Goal: Task Accomplishment & Management: Complete application form

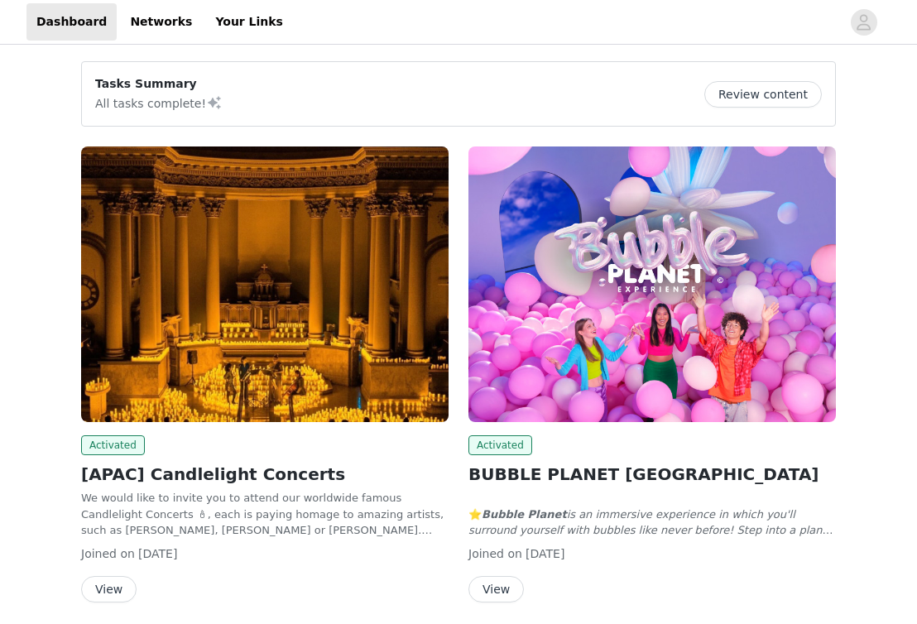
click at [281, 357] on img at bounding box center [264, 284] width 367 height 276
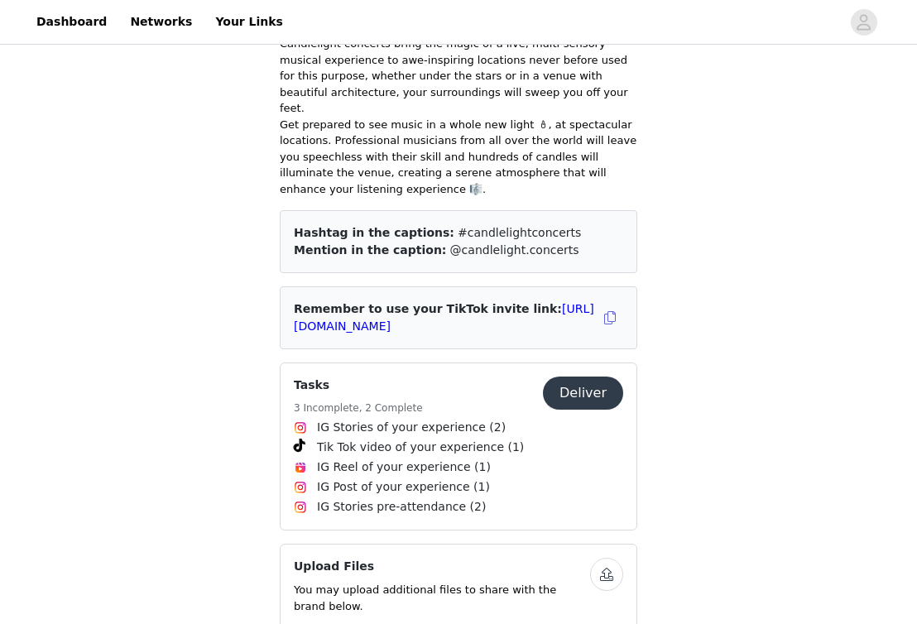
scroll to position [607, 0]
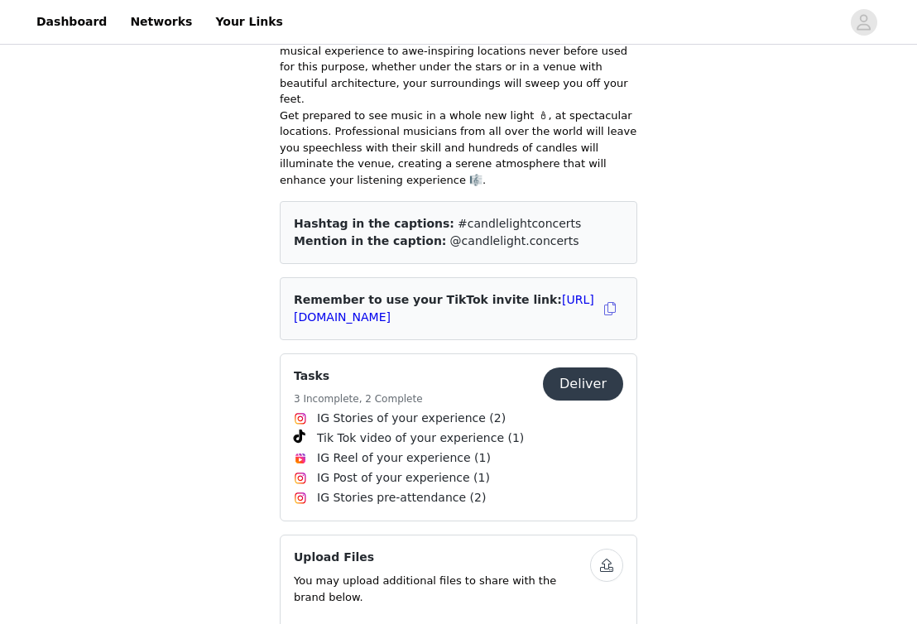
click at [583, 367] on button "Deliver" at bounding box center [583, 383] width 80 height 33
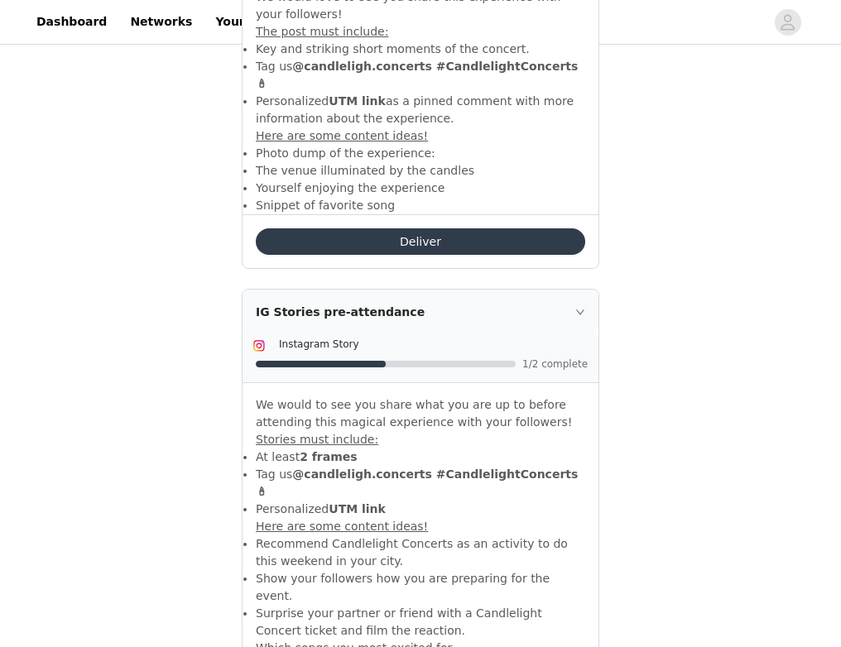
scroll to position [1979, 0]
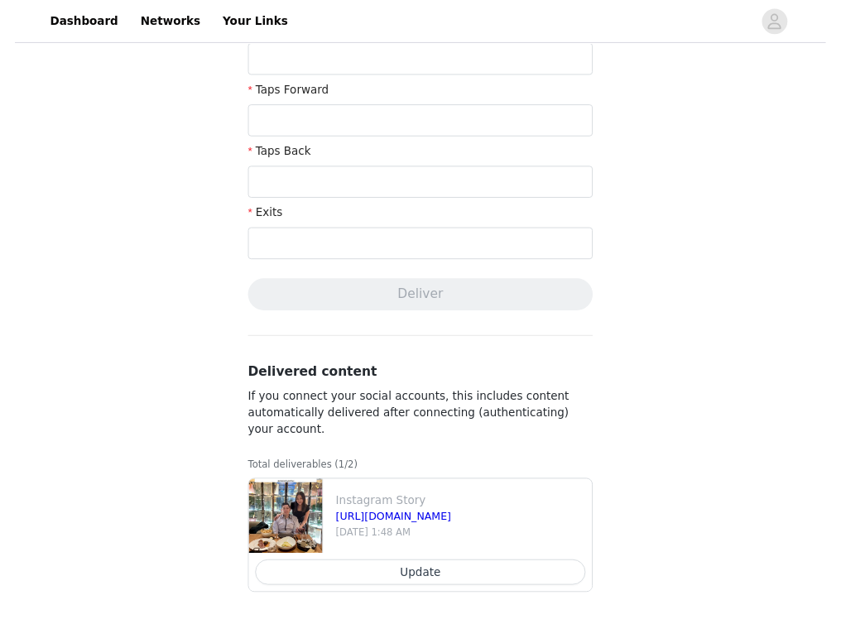
scroll to position [582, 0]
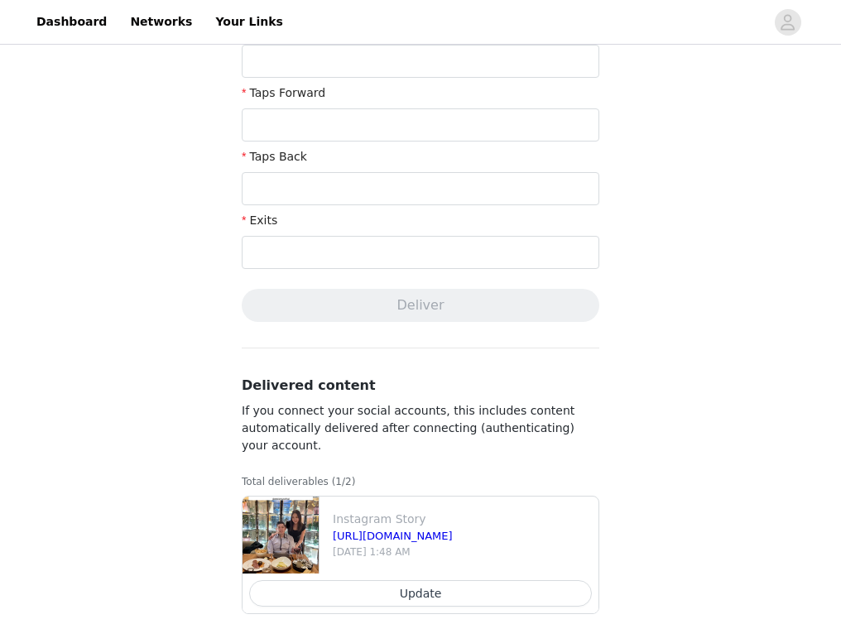
click at [144, 223] on div "Complete Task Back Your media has been delivered. Once your story ends, click "…" at bounding box center [420, 56] width 841 height 1181
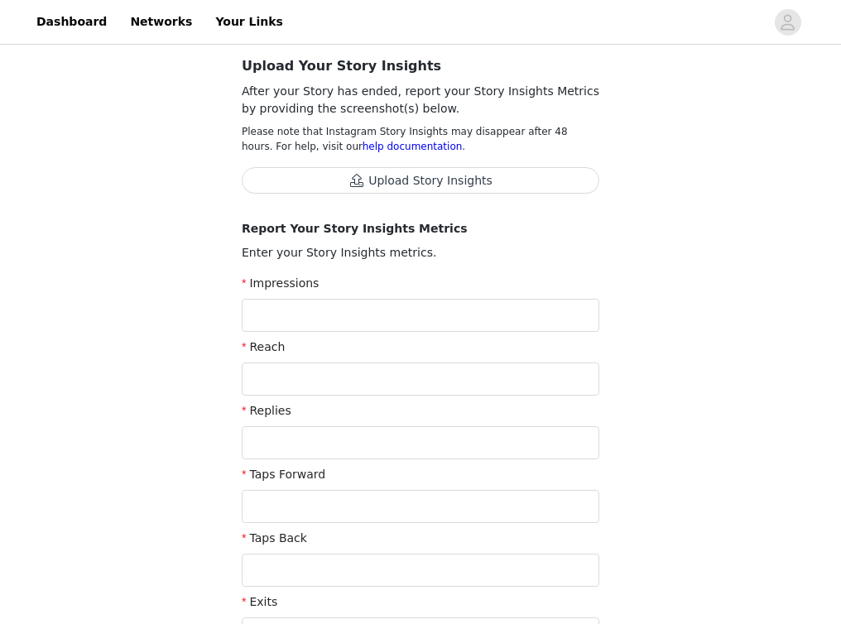
scroll to position [198, 0]
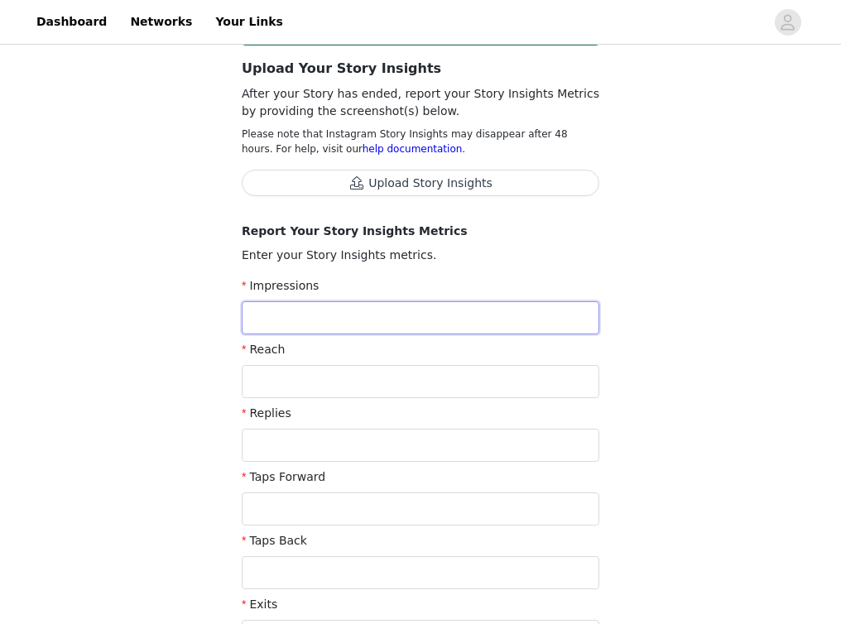
click at [329, 324] on input "text" at bounding box center [420, 317] width 357 height 33
paste input "167"
type input "167"
click at [10, 267] on div "Complete Task Back Your media has been delivered. Once your story ends, click "…" at bounding box center [420, 440] width 841 height 1181
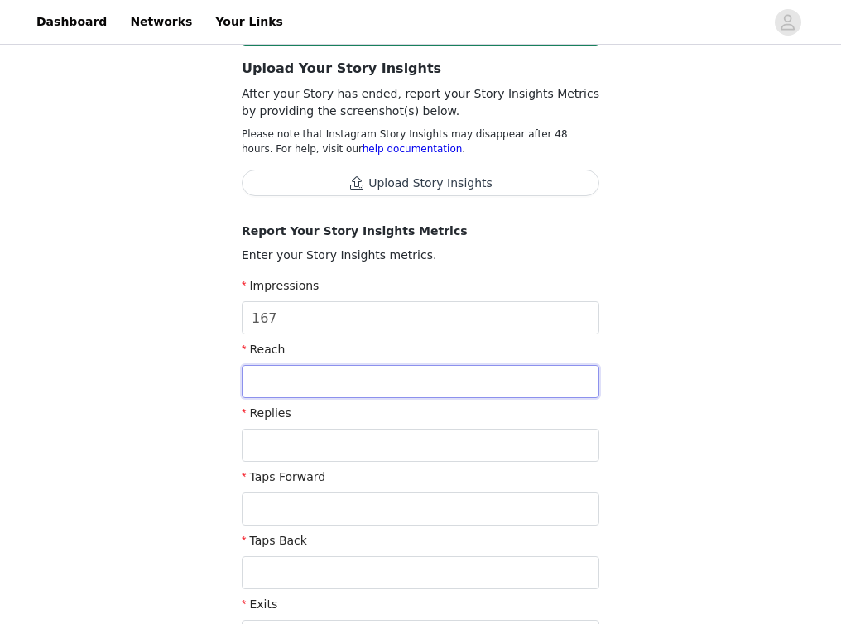
click at [307, 380] on input "text" at bounding box center [420, 381] width 357 height 33
paste input "138"
type input "138"
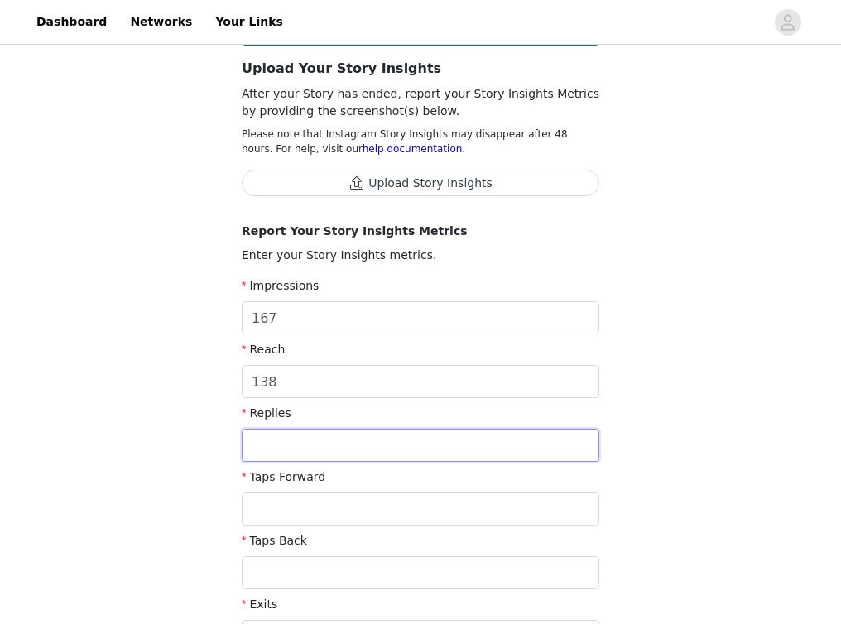
click at [305, 459] on input "text" at bounding box center [420, 445] width 357 height 33
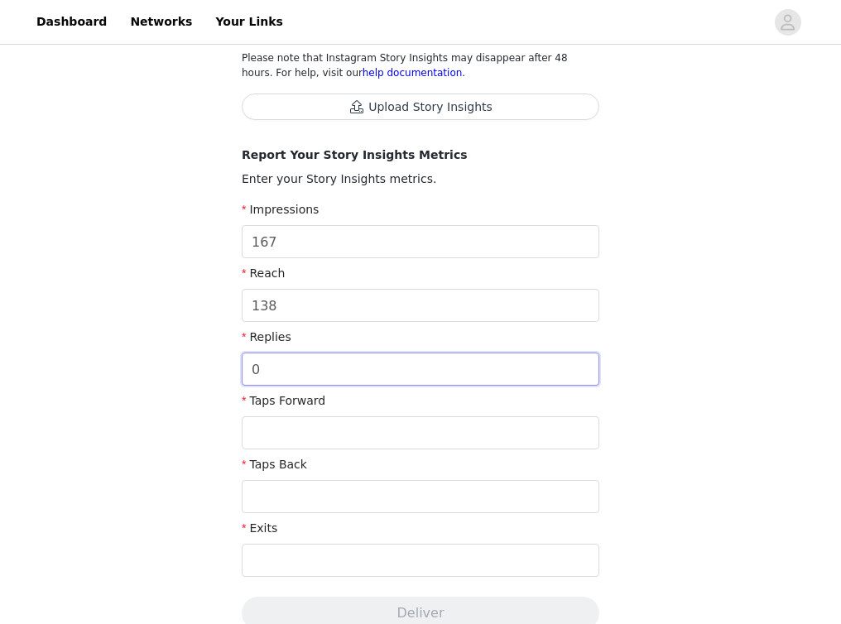
scroll to position [290, 0]
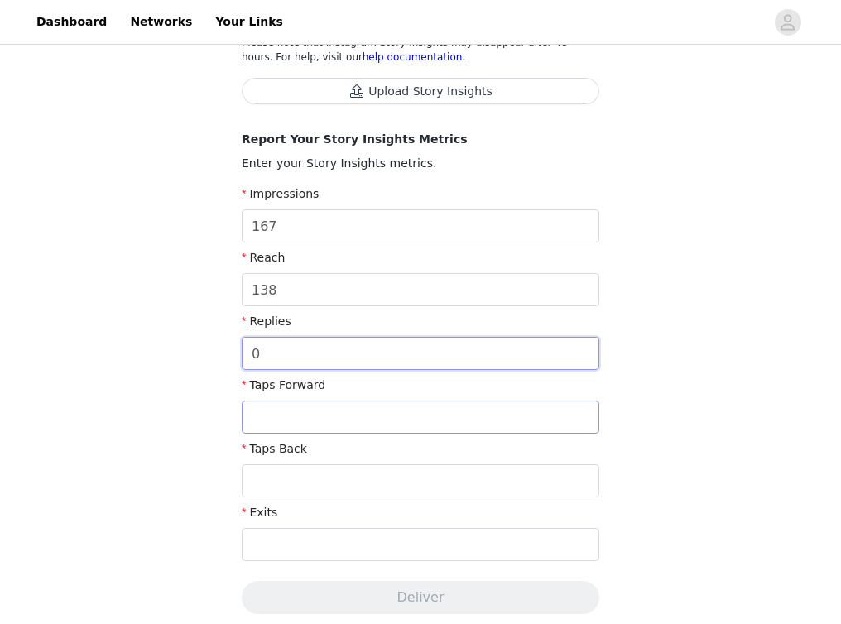
type input "0"
click at [267, 418] on input "text" at bounding box center [420, 417] width 357 height 33
paste input "125"
type input "125"
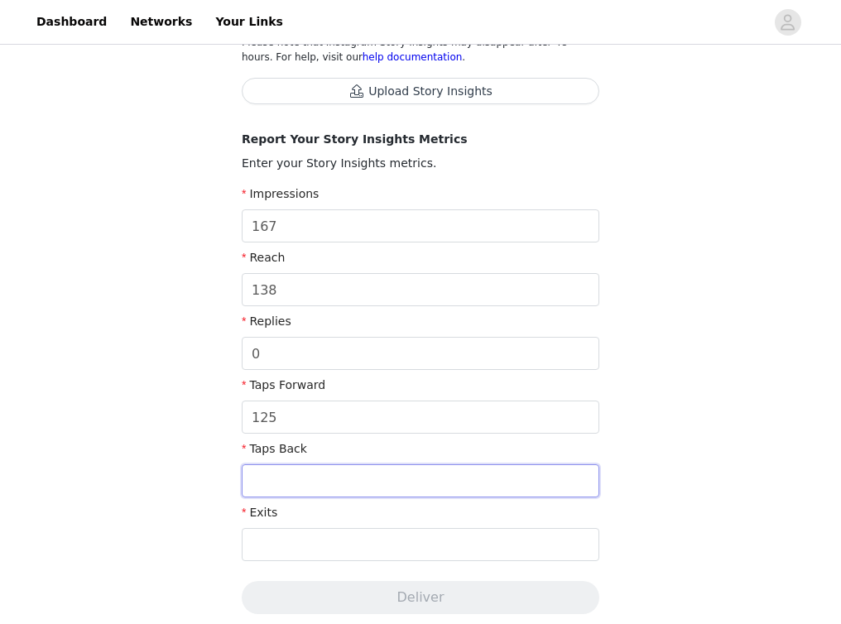
click at [305, 478] on input "text" at bounding box center [420, 480] width 357 height 33
type input "4"
click at [309, 534] on input "text" at bounding box center [420, 544] width 357 height 33
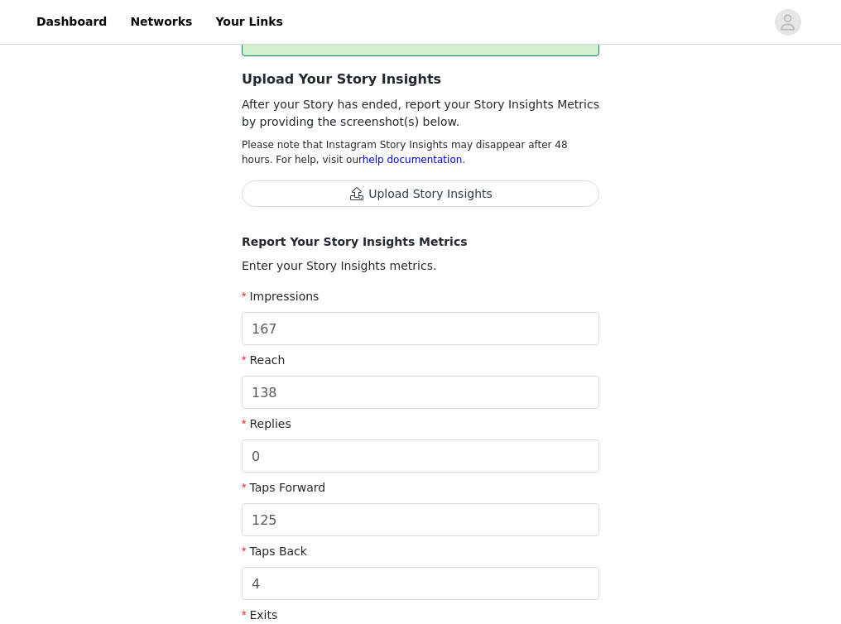
scroll to position [185, 1]
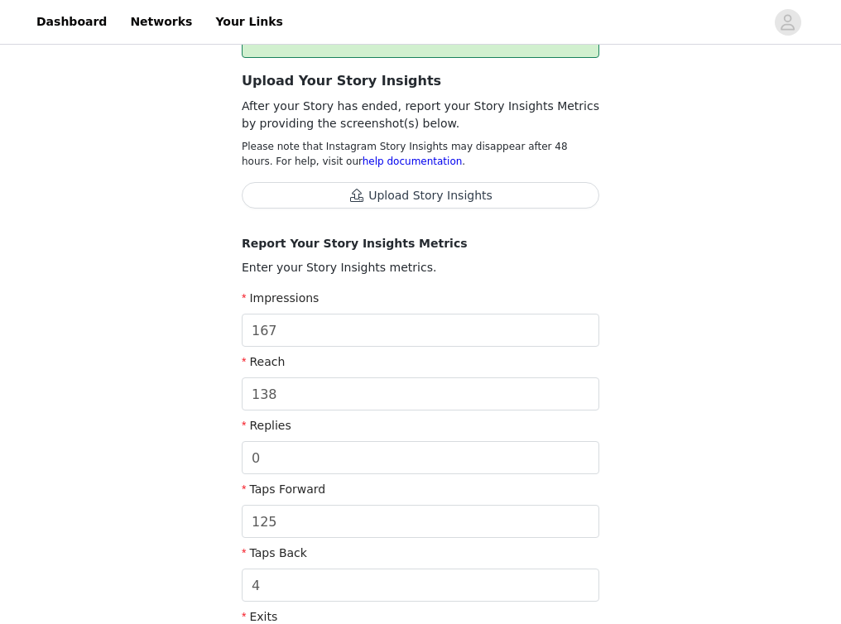
type input "12"
click at [187, 345] on div "Complete Task Back Your media has been delivered. Once your story ends, click "…" at bounding box center [420, 453] width 841 height 1181
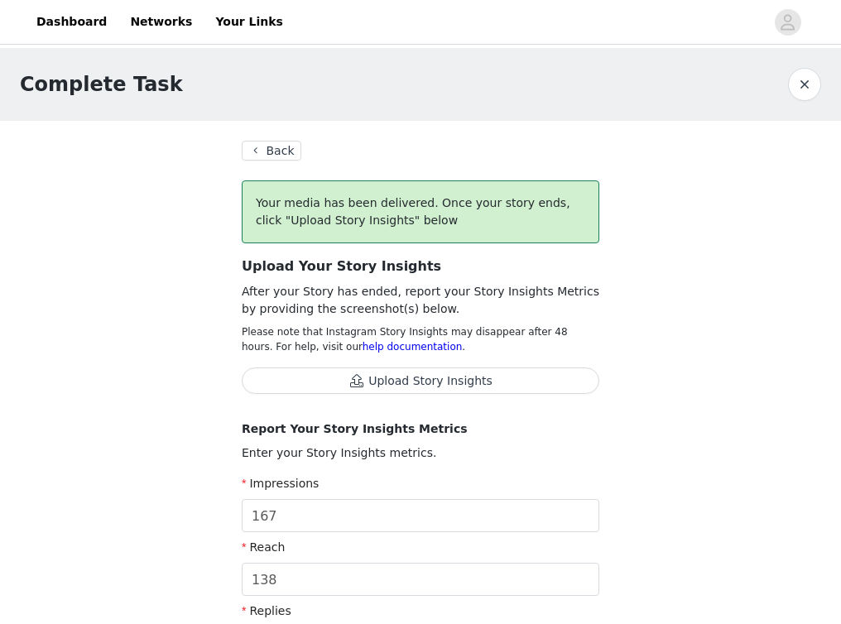
scroll to position [0, 0]
click at [420, 386] on button "Upload Story Insights" at bounding box center [420, 380] width 357 height 26
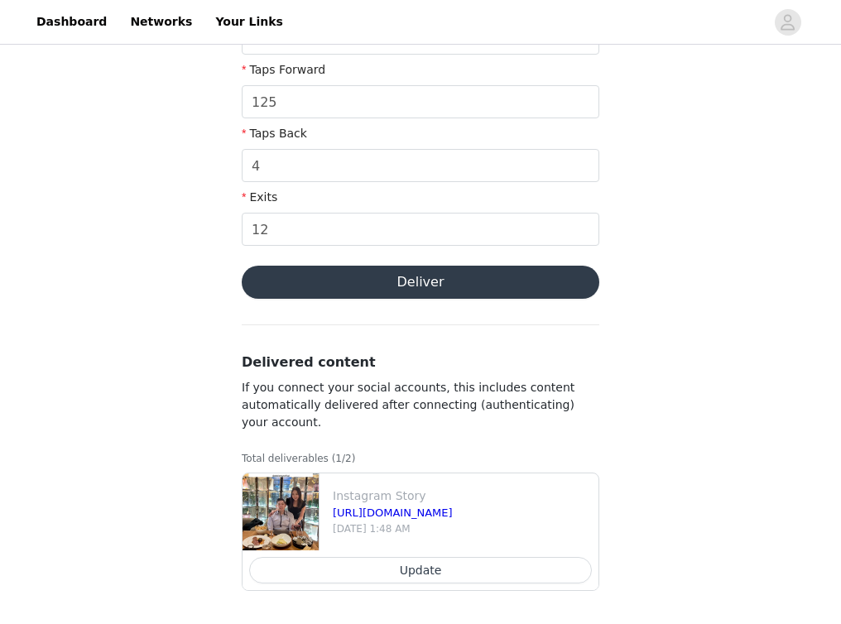
scroll to position [630, 0]
click at [434, 285] on button "Deliver" at bounding box center [420, 282] width 357 height 33
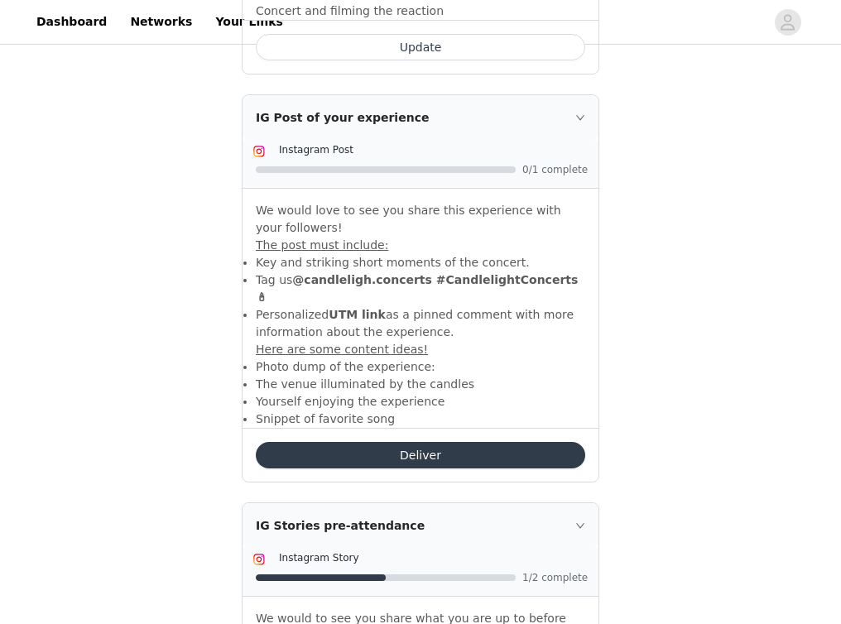
scroll to position [1845, 0]
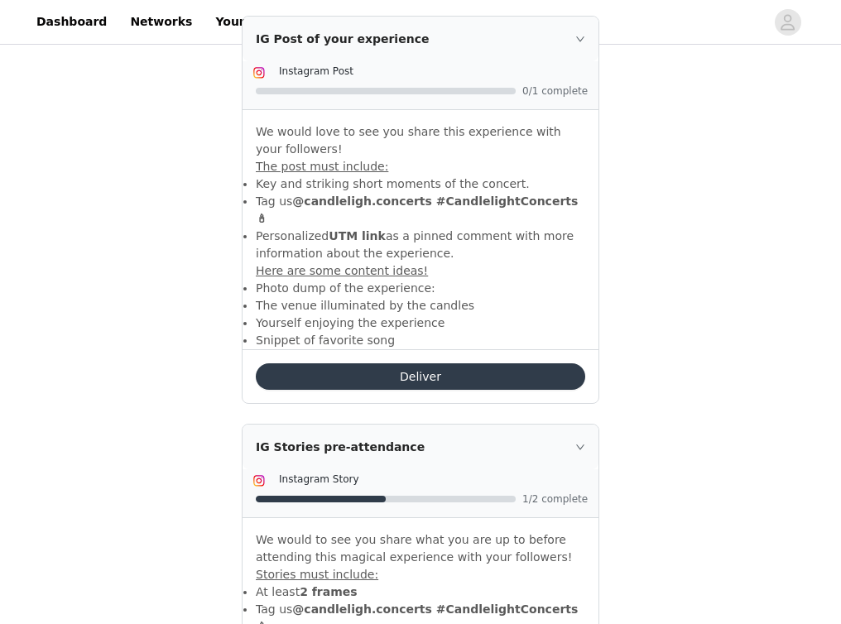
click at [347, 363] on button "Deliver" at bounding box center [420, 376] width 329 height 26
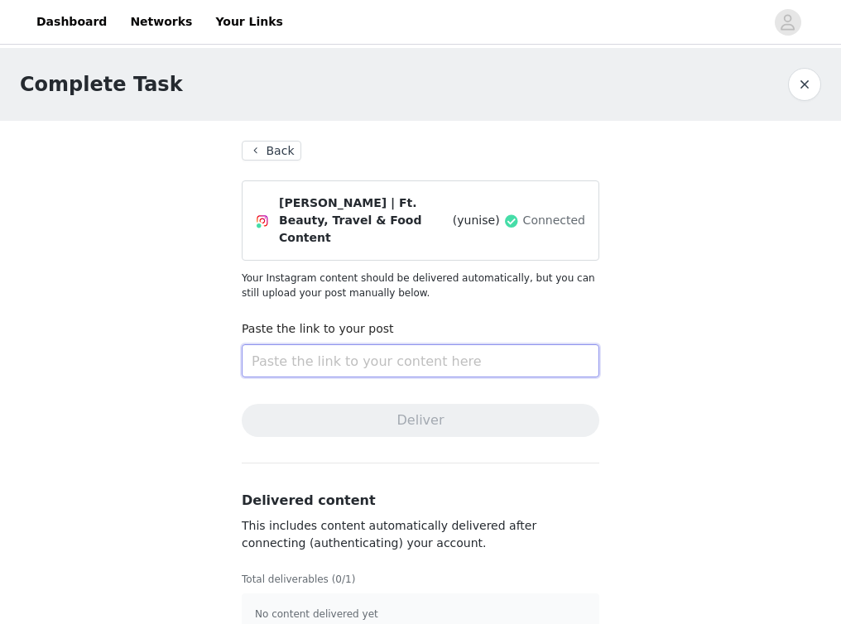
click at [353, 344] on input "text" at bounding box center [420, 360] width 357 height 33
paste input "[URL][DOMAIN_NAME]"
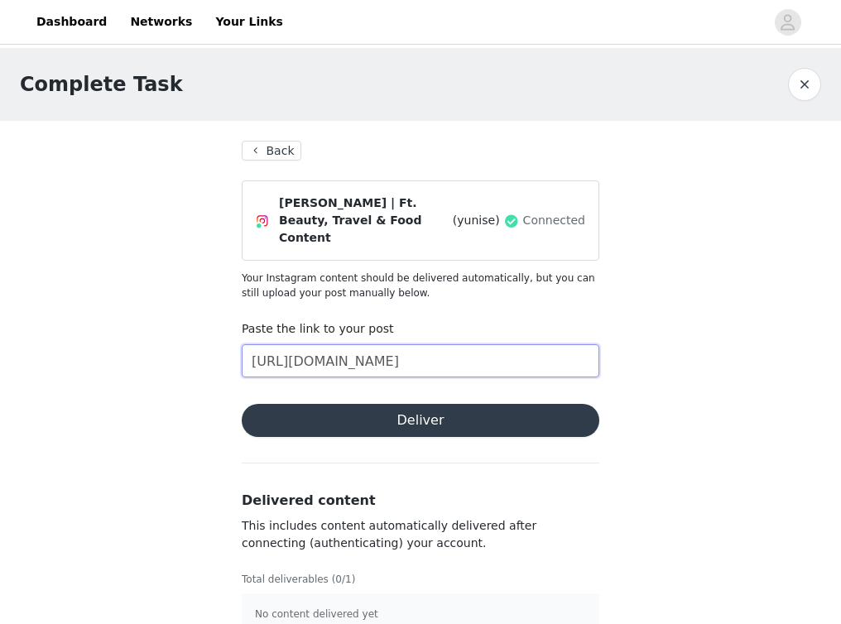
type input "[URL][DOMAIN_NAME]"
click at [304, 415] on button "Deliver" at bounding box center [420, 420] width 357 height 33
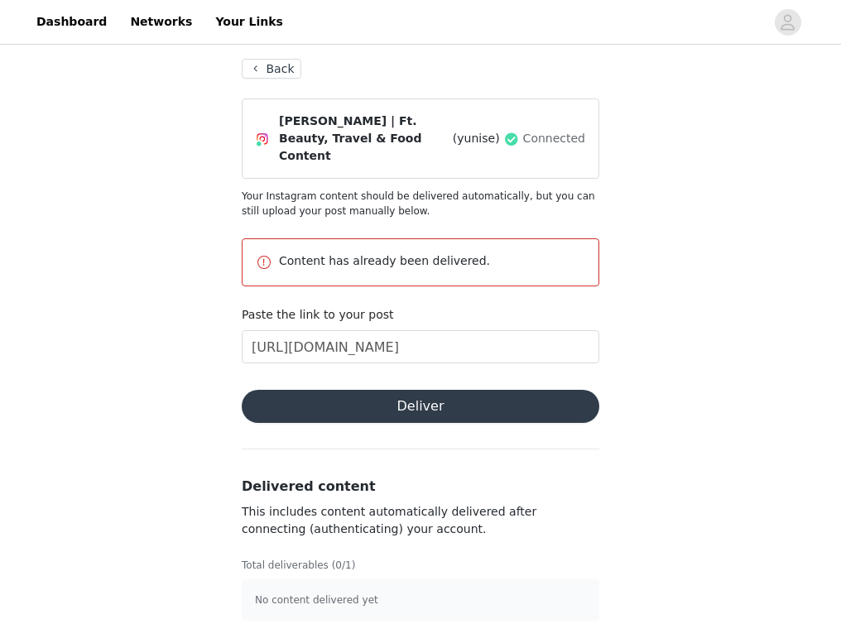
scroll to position [81, 0]
click at [270, 71] on button "Back" at bounding box center [272, 70] width 60 height 20
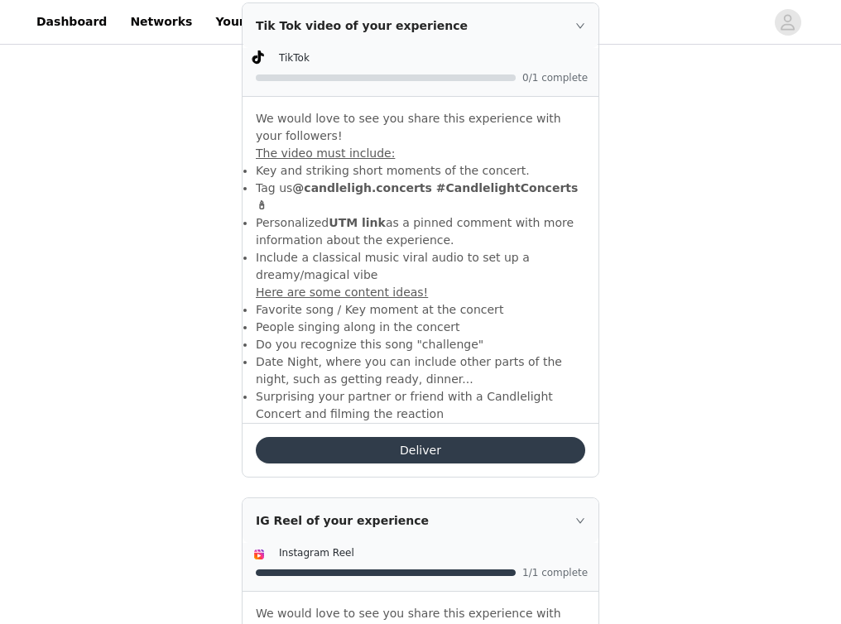
scroll to position [864, 0]
